Goal: Information Seeking & Learning: Learn about a topic

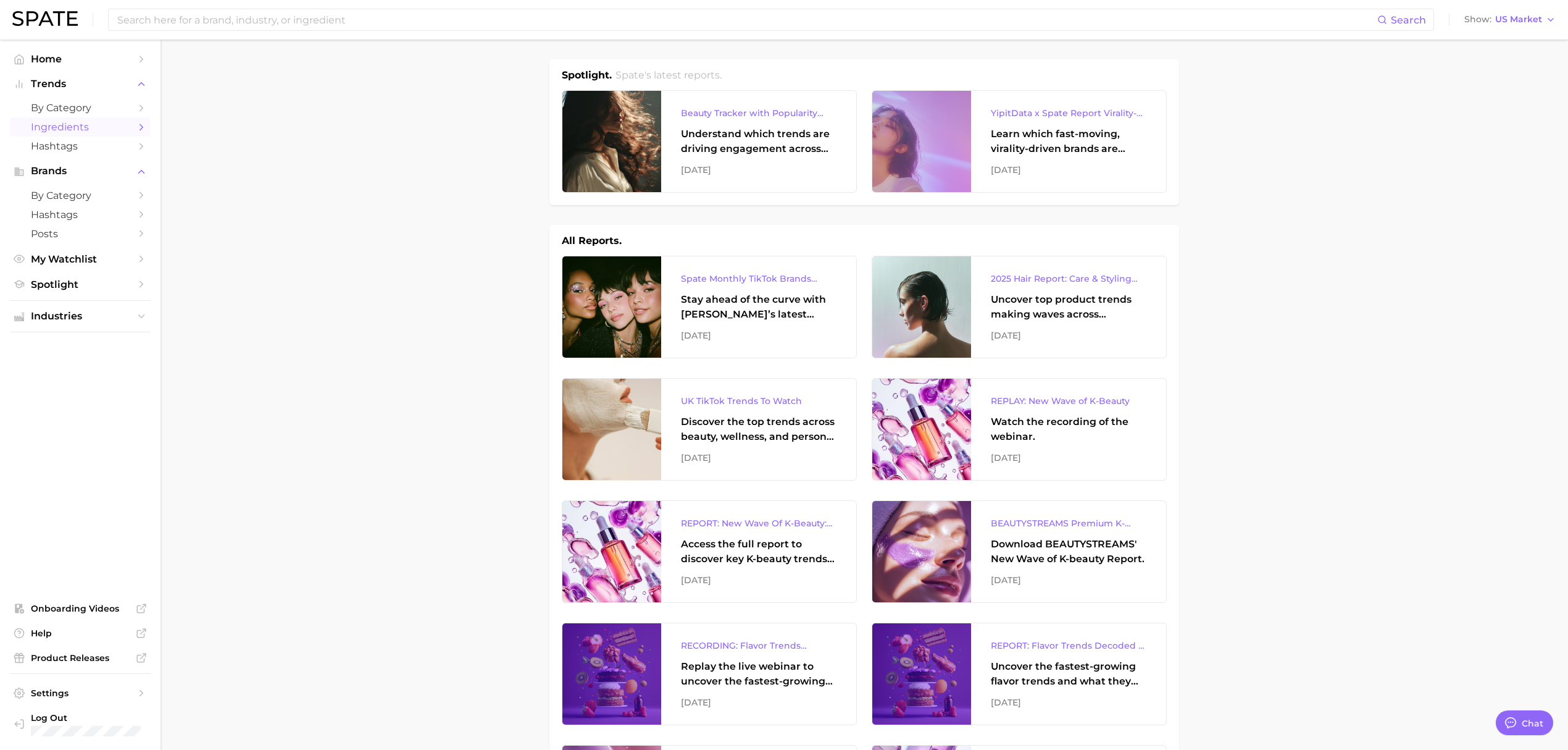
click at [43, 126] on span "Ingredients" at bounding box center [80, 127] width 99 height 12
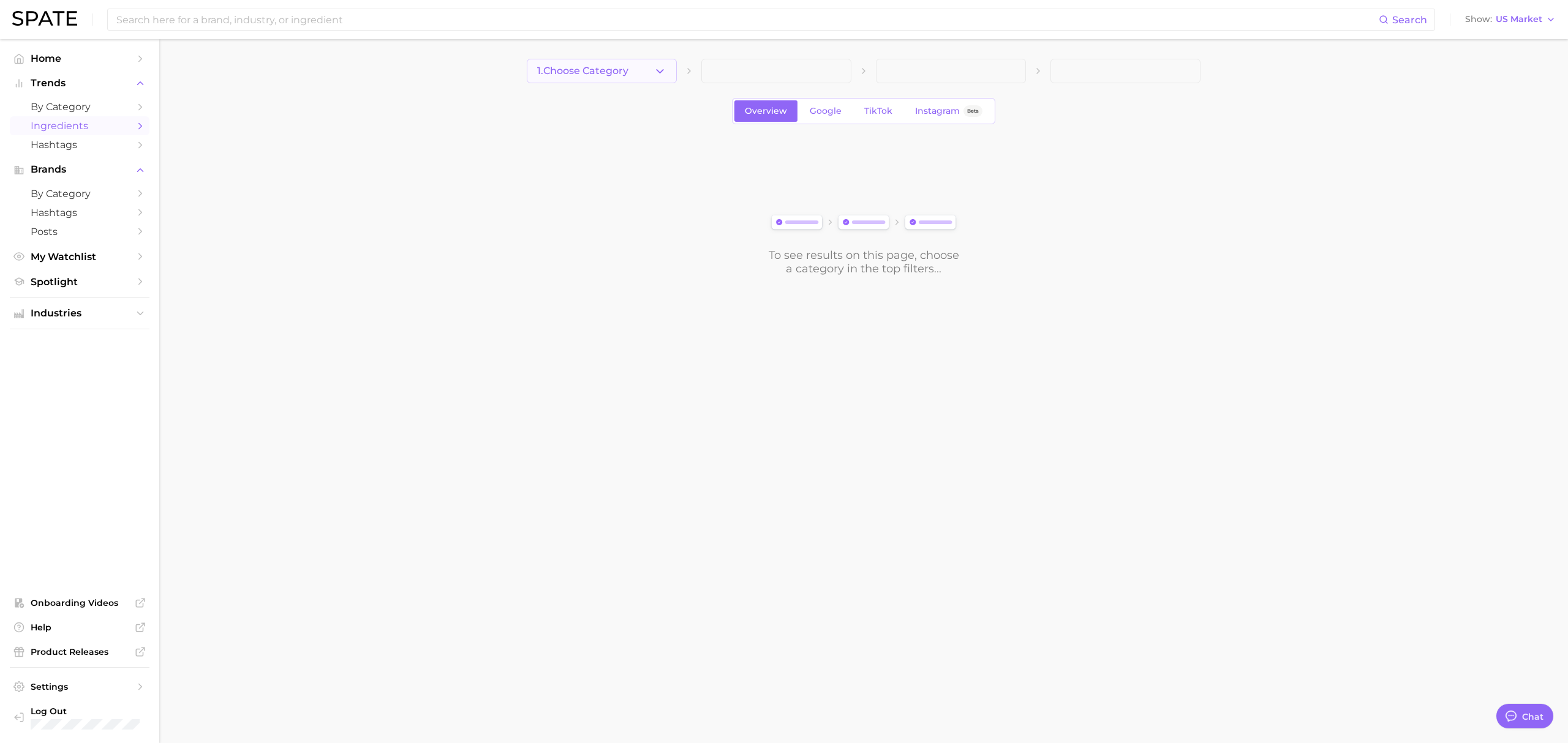
click at [662, 76] on icon "button" at bounding box center [660, 71] width 13 height 13
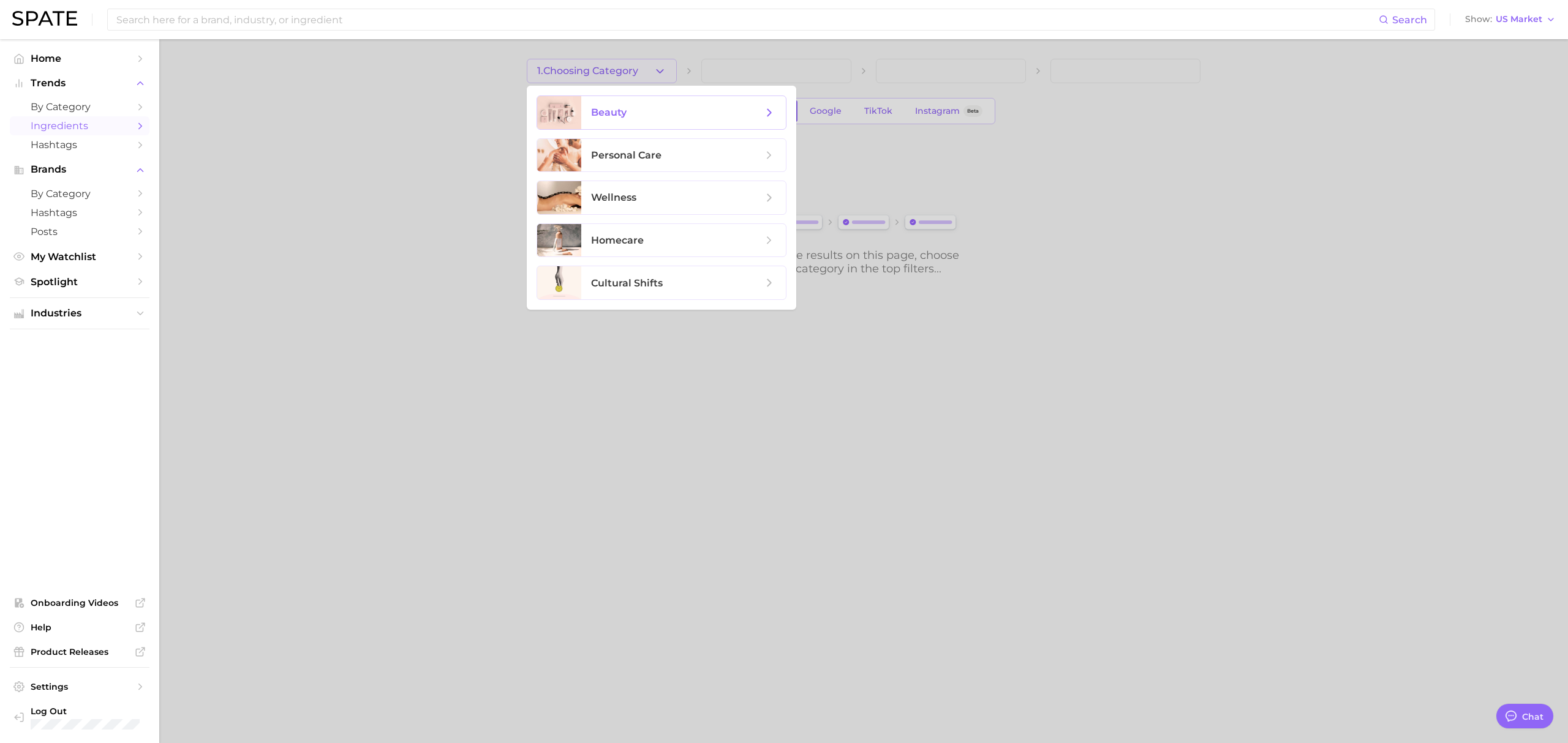
click at [654, 123] on span "beauty" at bounding box center [683, 112] width 205 height 33
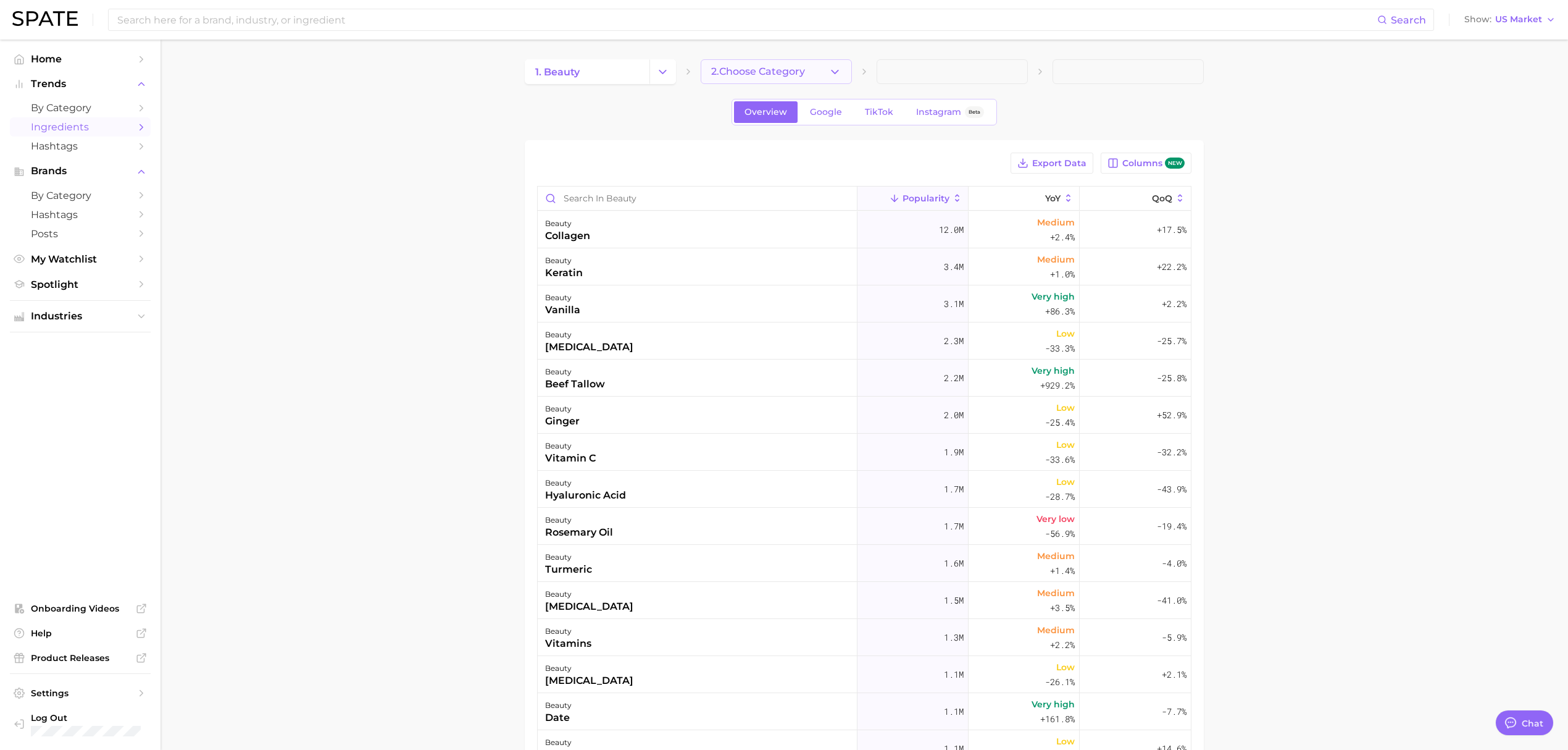
click at [820, 63] on button "2. Choose Category" at bounding box center [776, 71] width 151 height 25
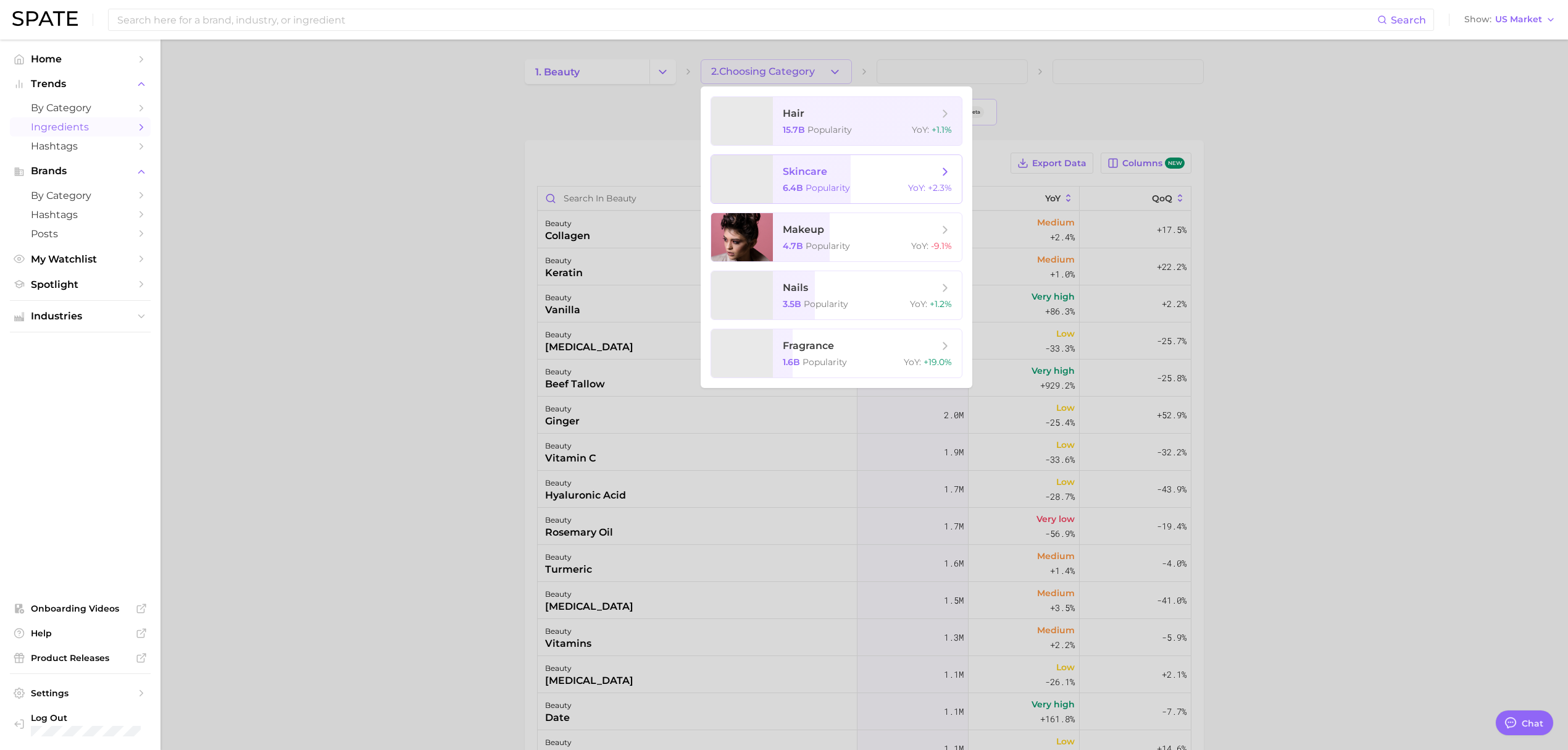
click at [798, 179] on span "skincare 6.4b Popularity YoY : +2.3%" at bounding box center [868, 180] width 189 height 49
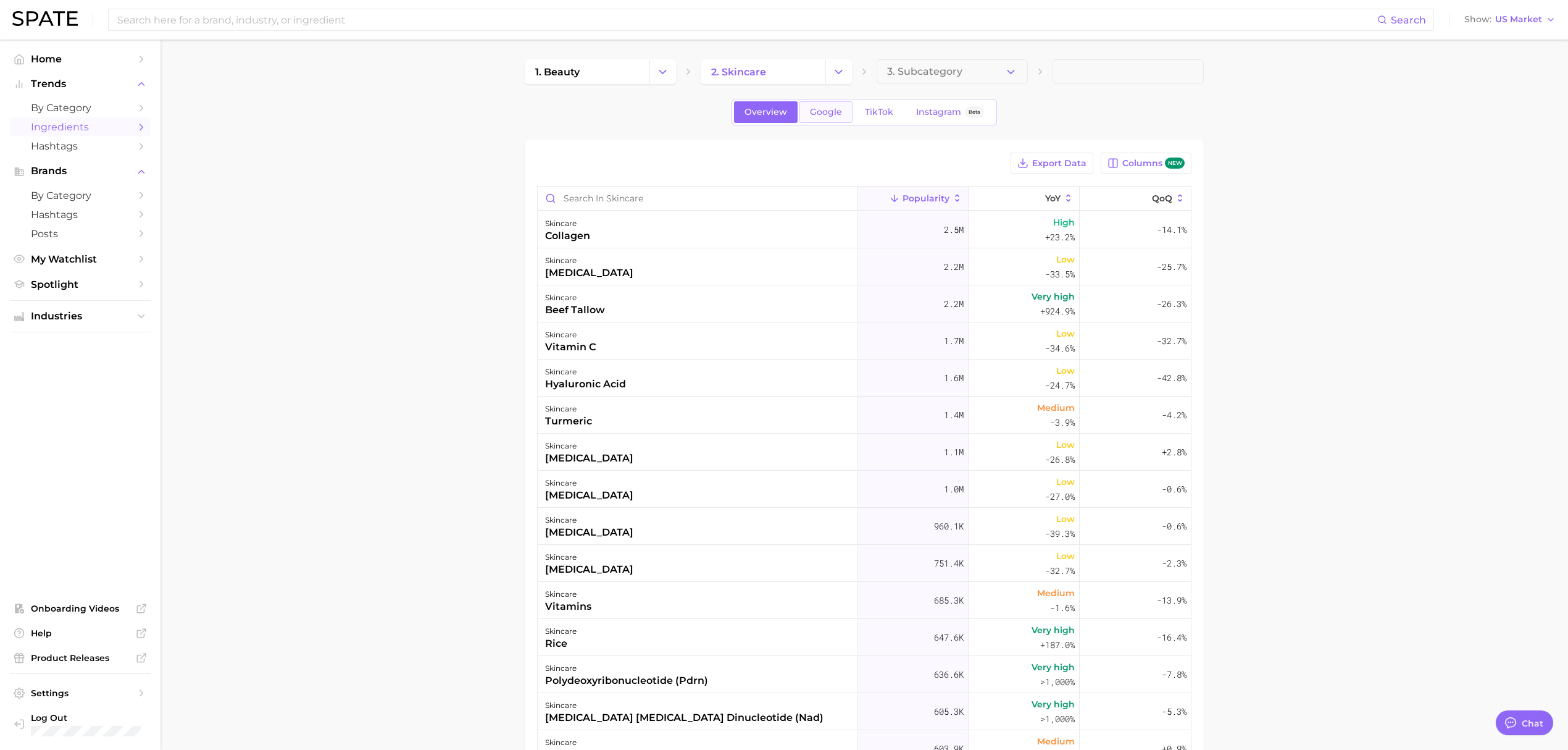
click at [826, 117] on span "Google" at bounding box center [826, 112] width 32 height 11
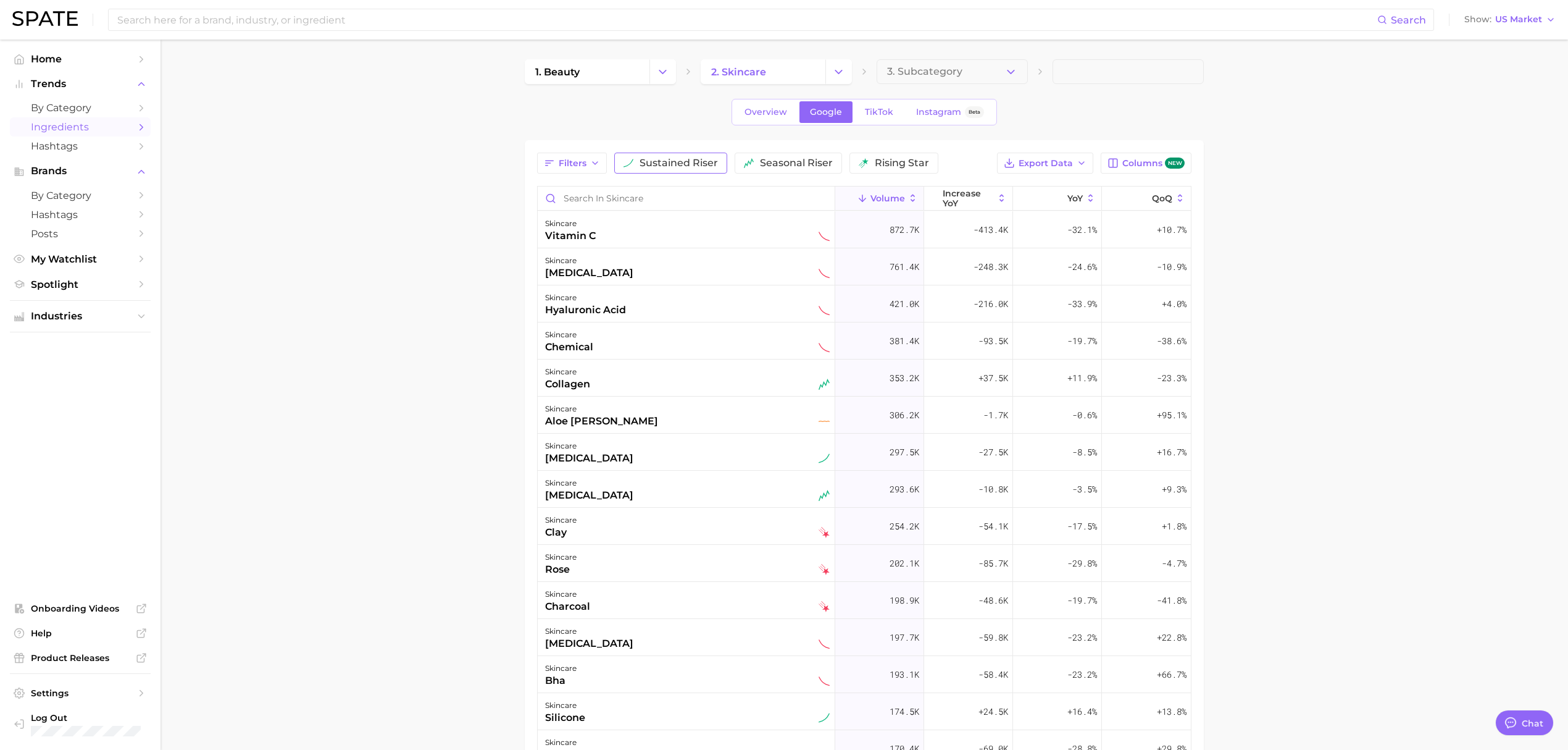
click at [717, 162] on span "sustained riser" at bounding box center [678, 163] width 78 height 10
drag, startPoint x: 752, startPoint y: 161, endPoint x: 761, endPoint y: 159, distance: 9.2
click at [756, 159] on button "seasonal riser" at bounding box center [805, 163] width 108 height 21
drag, startPoint x: 911, startPoint y: 157, endPoint x: 947, endPoint y: 158, distance: 36.0
click at [915, 156] on button "rising star" at bounding box center [928, 163] width 89 height 21
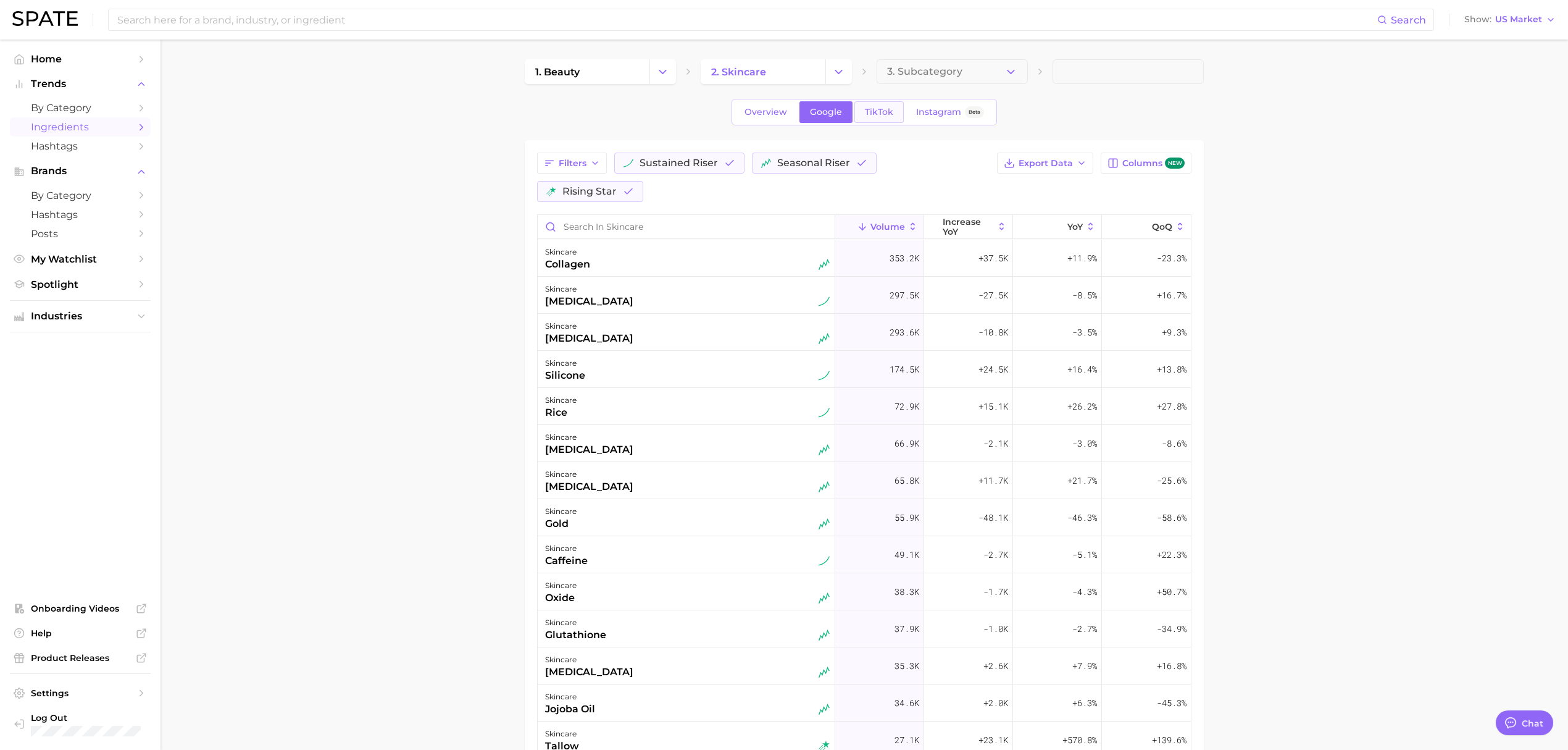
click at [868, 108] on span "TikTok" at bounding box center [879, 112] width 28 height 11
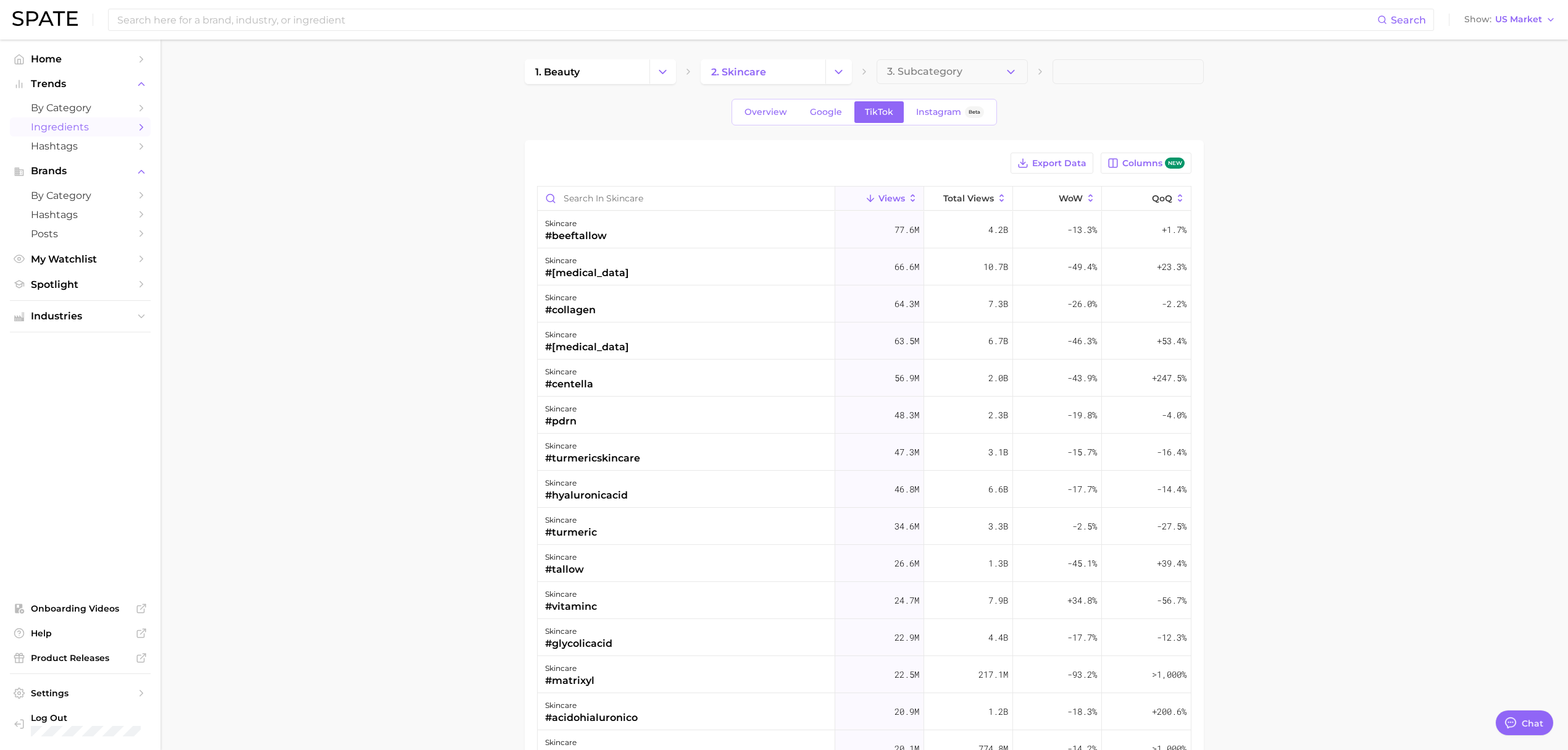
click at [1486, 472] on main "1. beauty 2. skincare 3. Subcategory Overview Google TikTok Instagram Beta Expo…" at bounding box center [864, 525] width 1408 height 971
click at [928, 107] on span "Instagram" at bounding box center [939, 112] width 45 height 11
